Goal: Ask a question

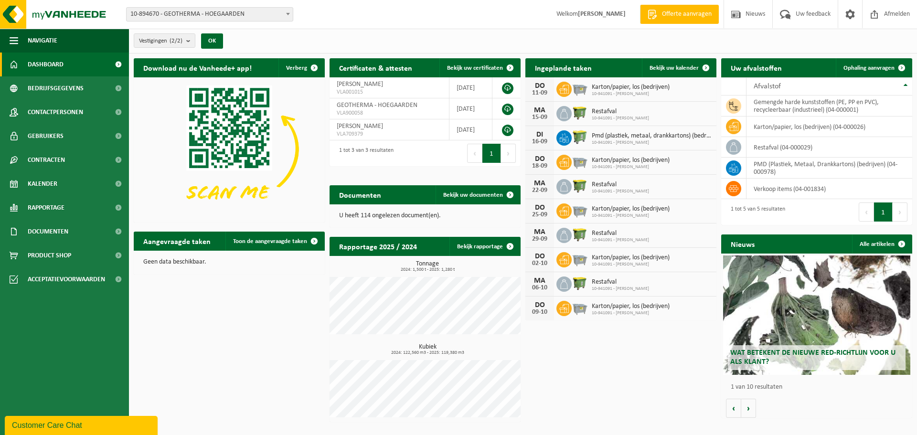
click at [124, 424] on div "Customer Care Chat" at bounding box center [81, 425] width 138 height 11
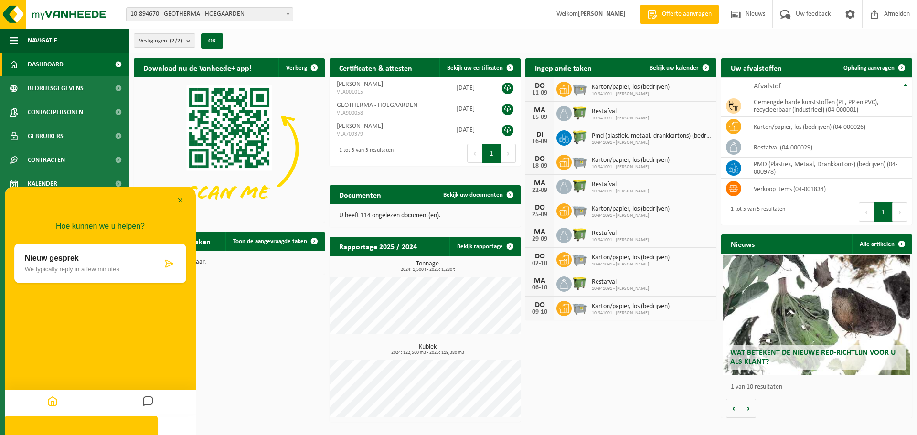
click at [228, 320] on div "Download nu de Vanheede+ app! Verberg Certificaten & attesten Bekijk uw certifi…" at bounding box center [522, 239] width 783 height 373
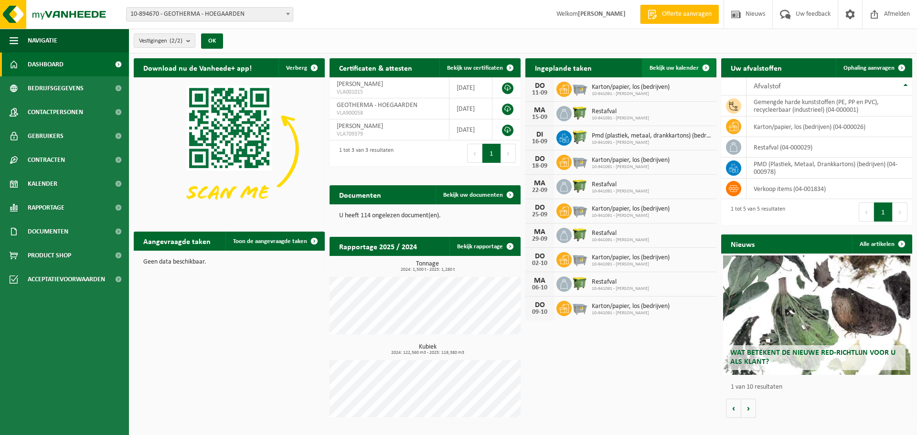
click at [710, 64] on span at bounding box center [705, 67] width 19 height 19
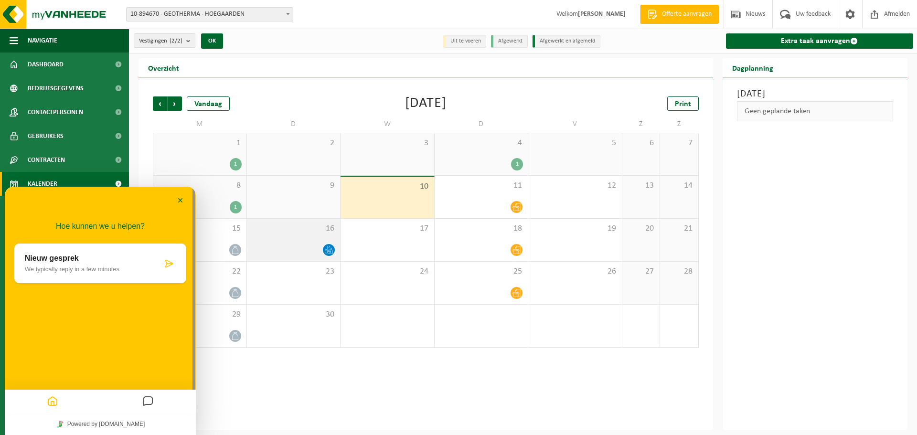
click at [329, 252] on icon at bounding box center [328, 252] width 1 height 0
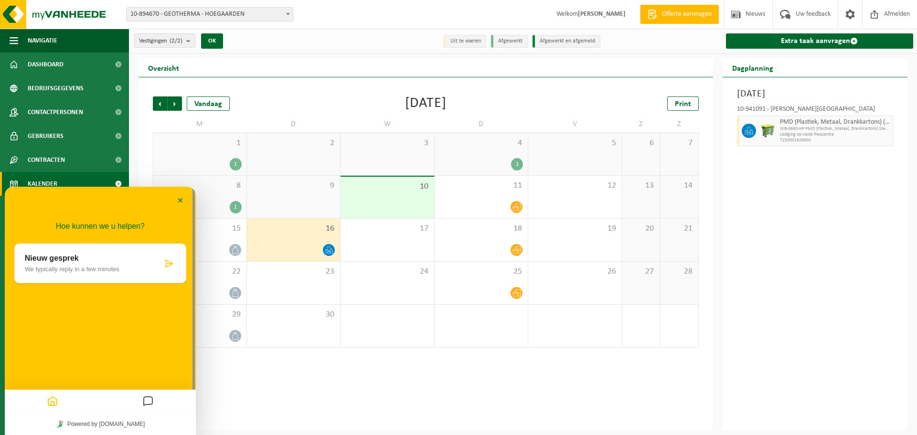
click at [168, 262] on icon at bounding box center [169, 264] width 10 height 10
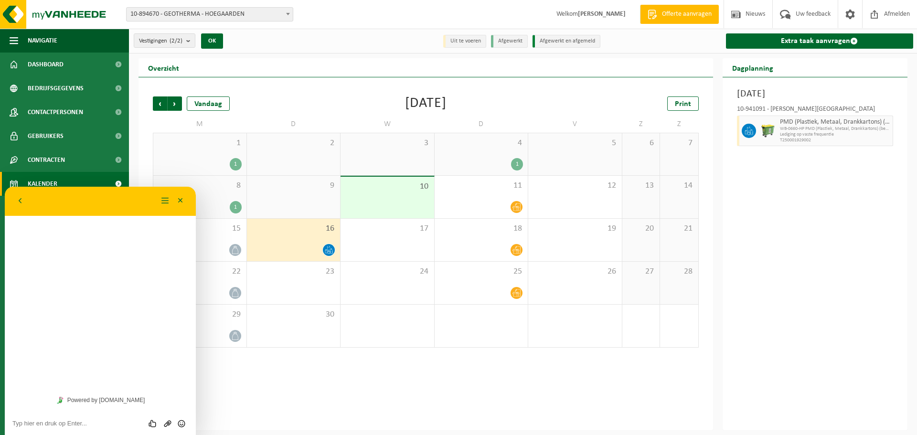
click at [32, 422] on textarea at bounding box center [100, 424] width 176 height 8
type textarea "hallo"
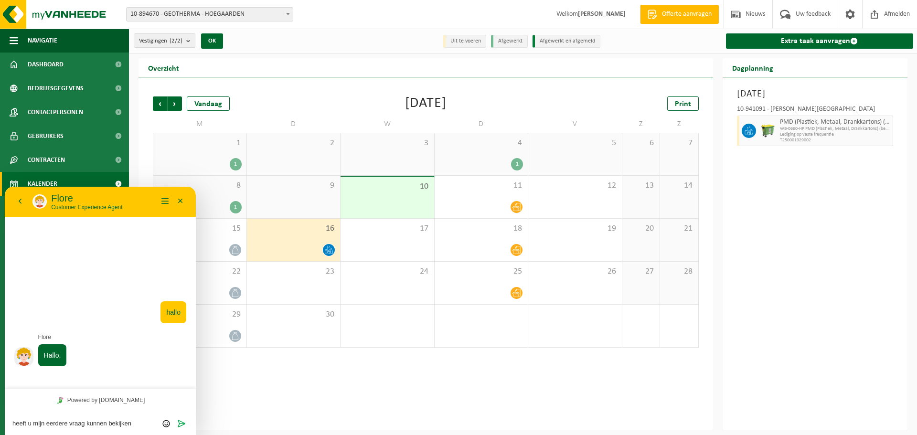
type textarea "heeft u mijn eerdere vraag kunnen bekijken?"
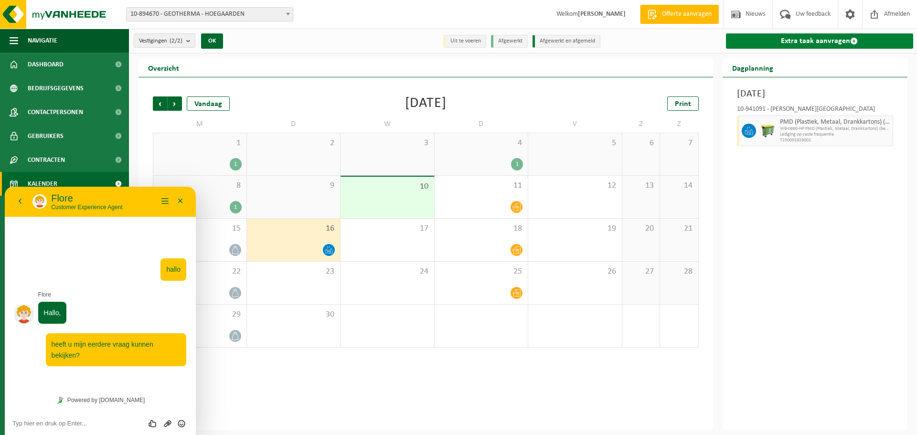
click at [853, 42] on span at bounding box center [854, 41] width 8 height 8
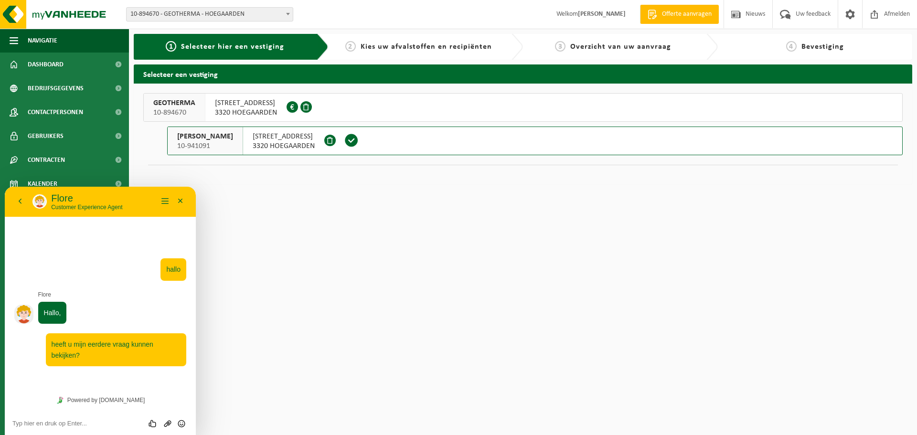
click at [311, 144] on span "3320 HOEGAARDEN" at bounding box center [284, 146] width 62 height 10
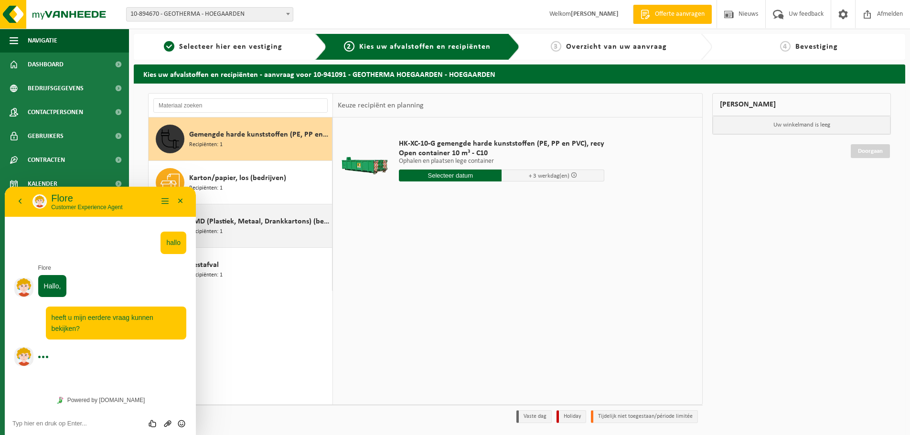
click at [283, 226] on span "PMD (Plastiek, Metaal, Drankkartons) (bedrijven)" at bounding box center [259, 221] width 140 height 11
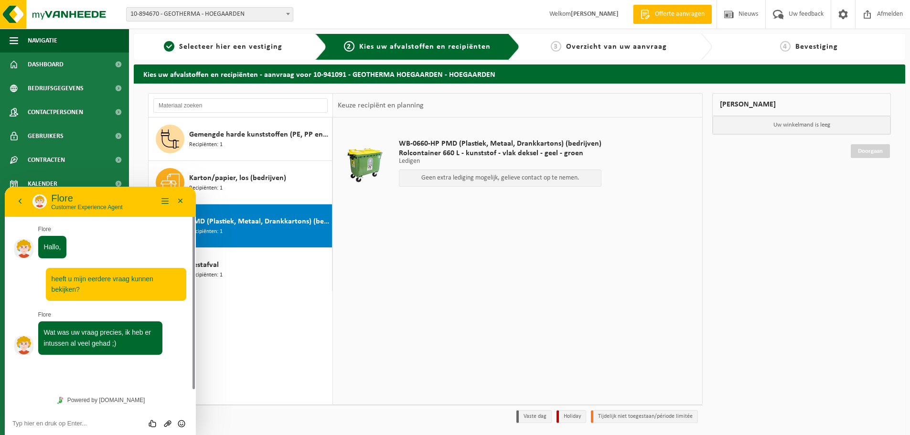
scroll to position [5, 0]
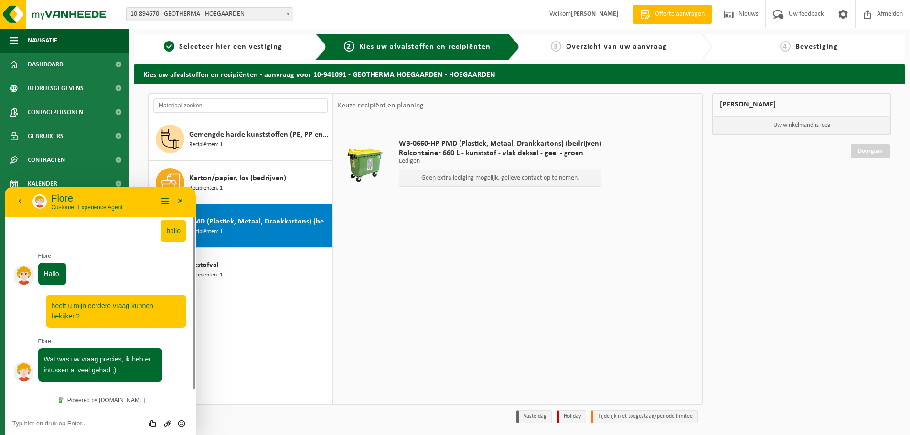
click at [26, 420] on textarea at bounding box center [100, 424] width 176 height 8
type textarea "v"
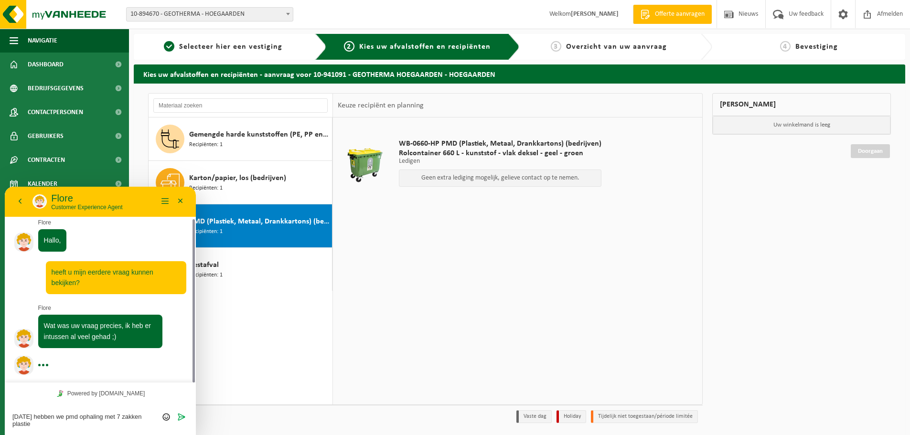
type textarea "[DATE] hebben we pmd ophaling met 7 zakken plastiek"
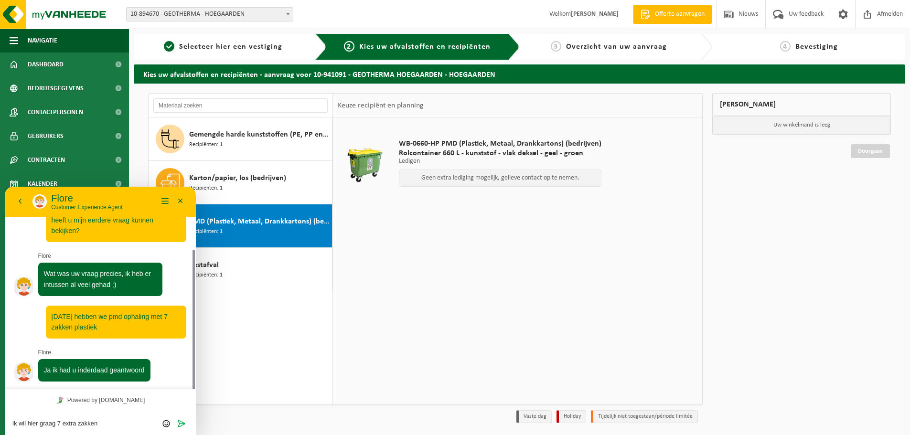
scroll to position [117, 0]
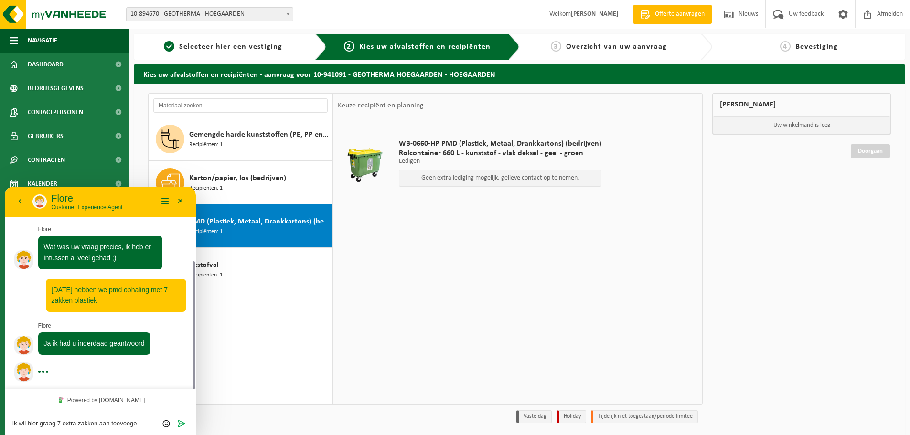
type textarea "ik wil hier graag 7 extra zakken aan toevoegen"
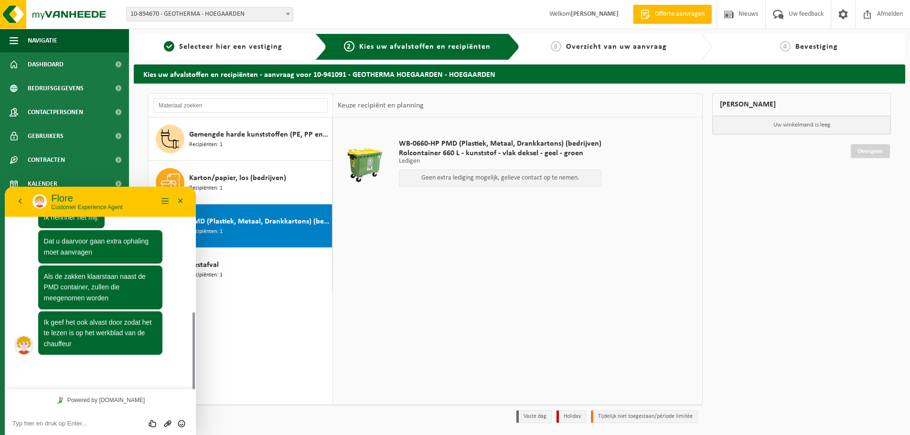
scroll to position [303, 0]
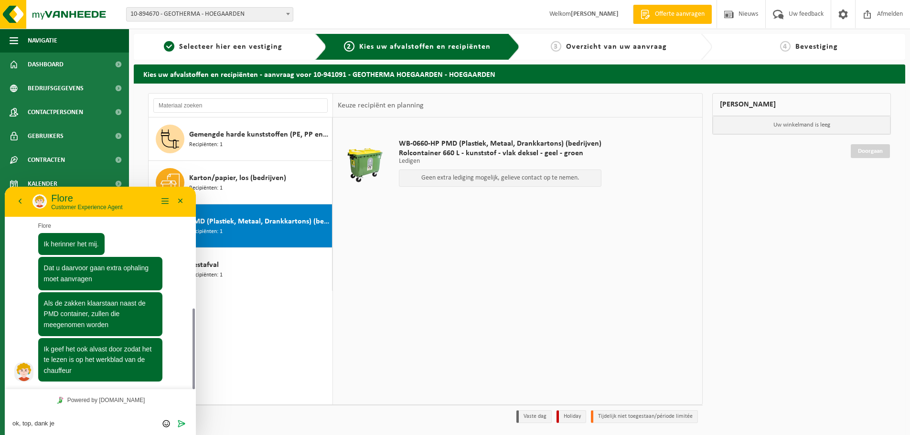
type textarea "ok, top, dank je!"
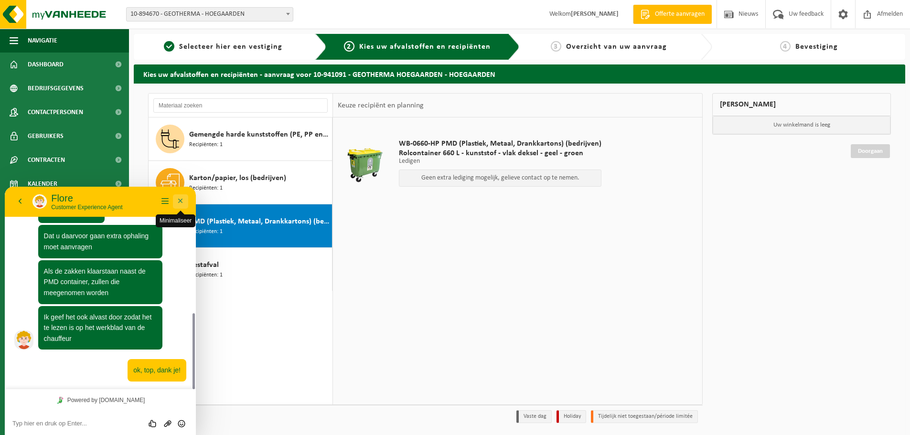
click at [181, 201] on button "Minimaliseer" at bounding box center [180, 201] width 15 height 14
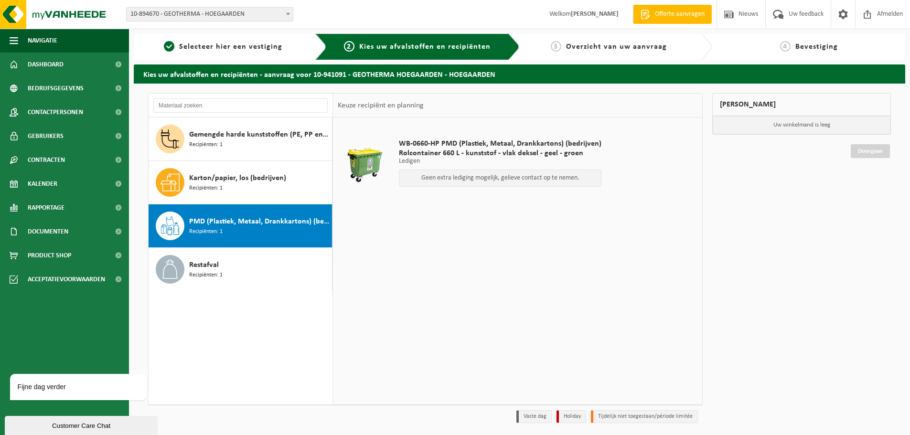
click at [12, 418] on span "1" at bounding box center [11, 422] width 4 height 8
click at [147, 424] on div "Customer Care Chat" at bounding box center [81, 425] width 138 height 7
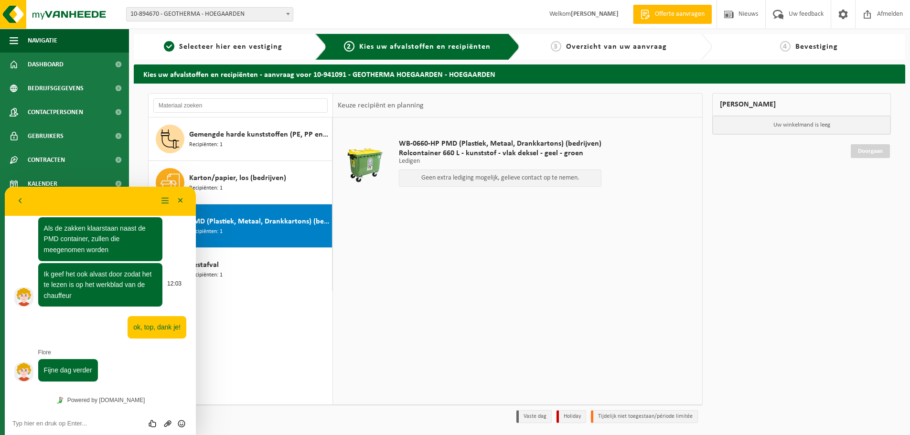
scroll to position [32, 0]
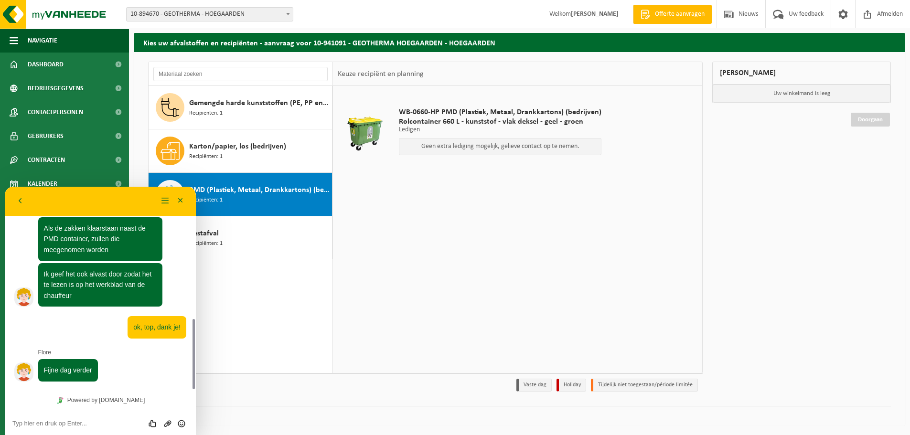
click at [44, 419] on div "Beoordeel deze chat Upload bestand Emoji invoeren" at bounding box center [100, 423] width 176 height 9
click at [42, 425] on textarea at bounding box center [100, 424] width 176 height 8
type textarea "voor jou ook"
